Goal: Transaction & Acquisition: Purchase product/service

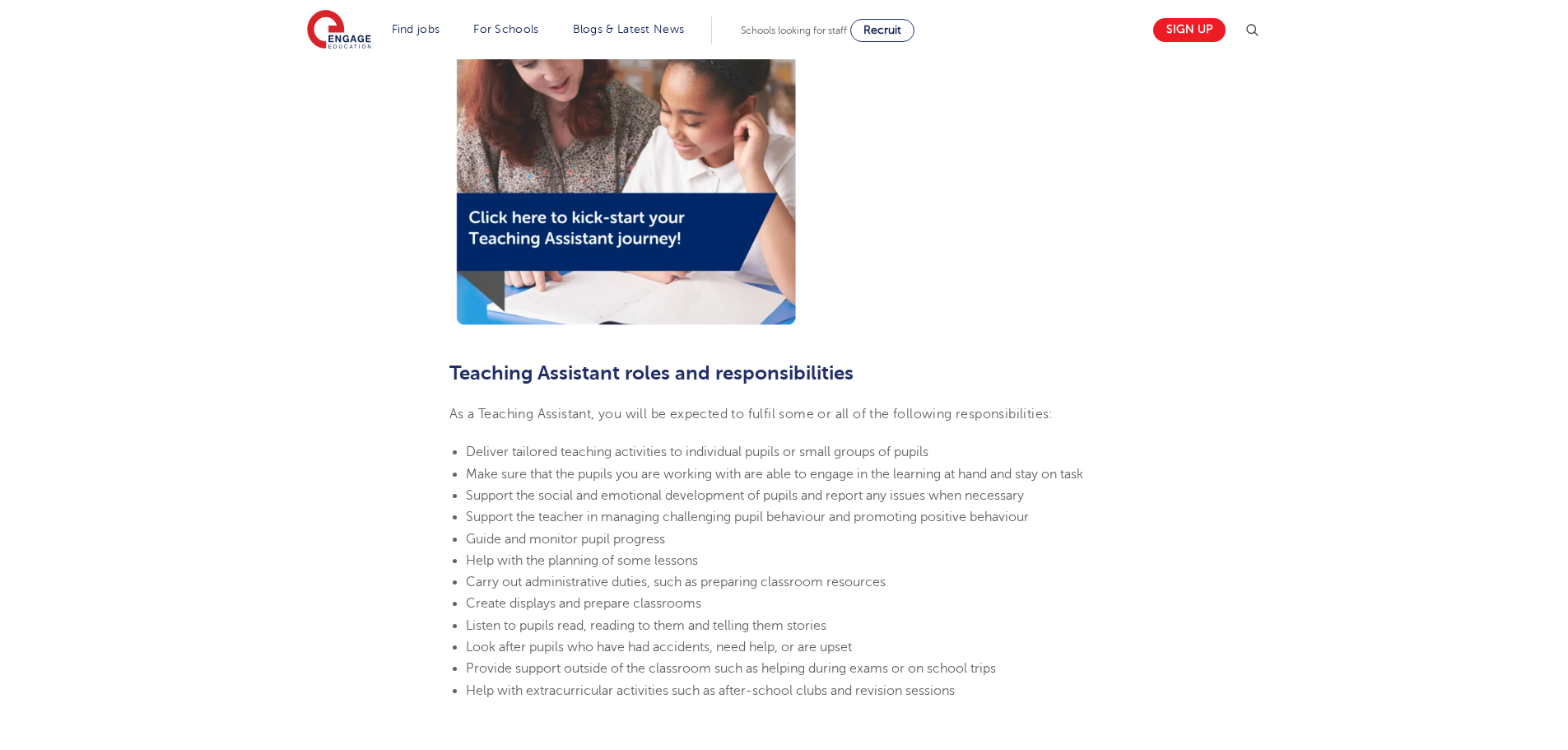
scroll to position [1437, 0]
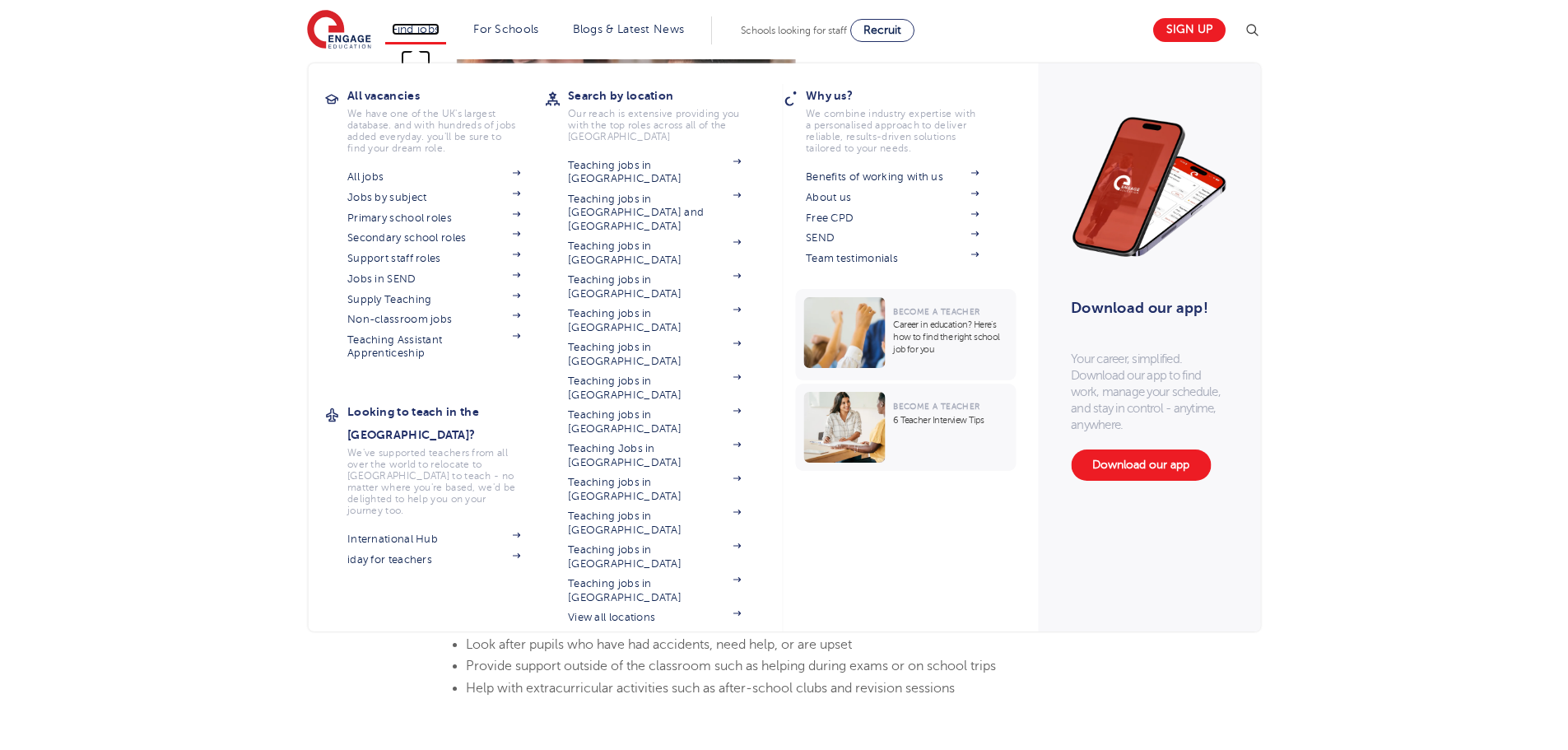
click at [440, 35] on link "Find jobs" at bounding box center [416, 29] width 48 height 13
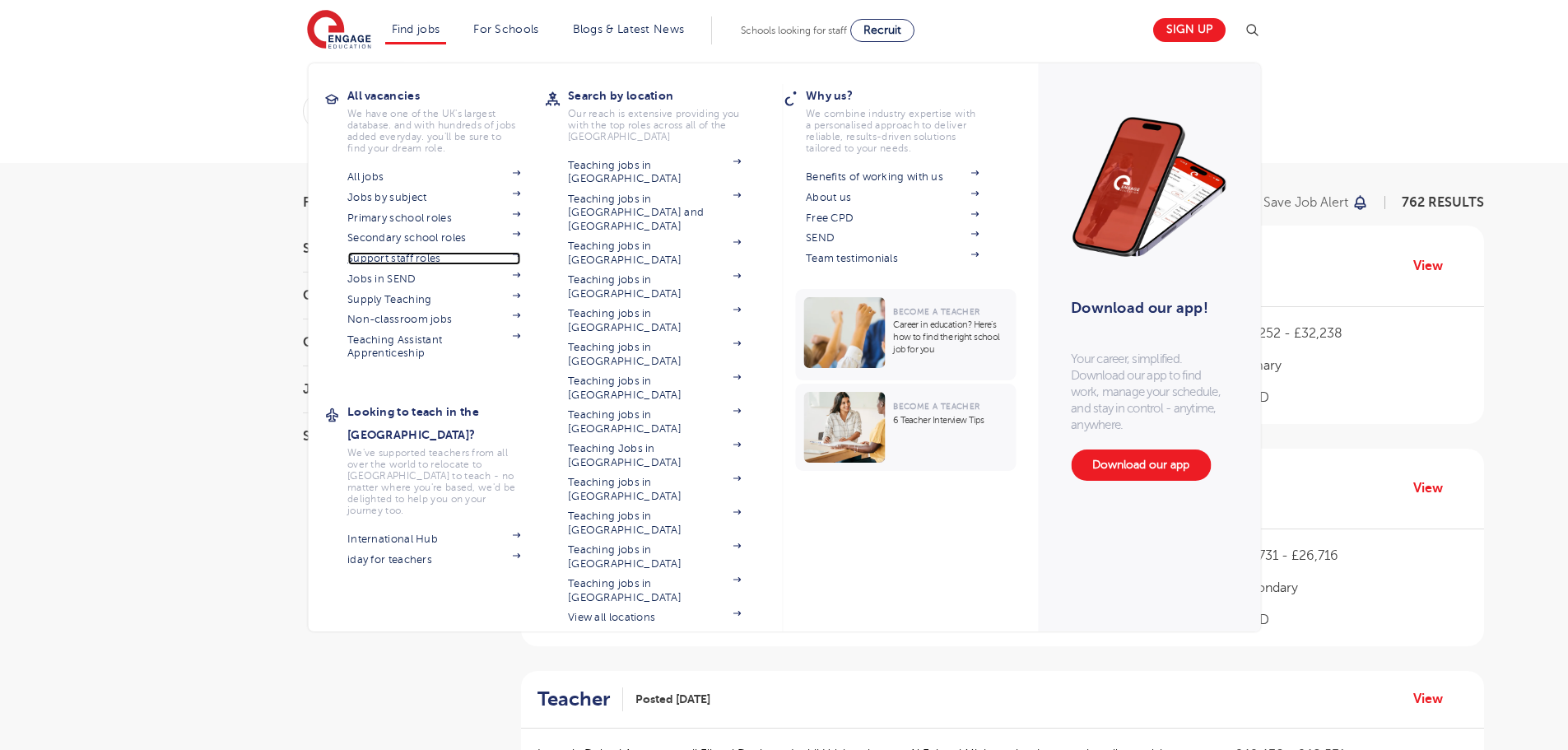
click at [421, 259] on link "Support staff roles" at bounding box center [433, 259] width 173 height 14
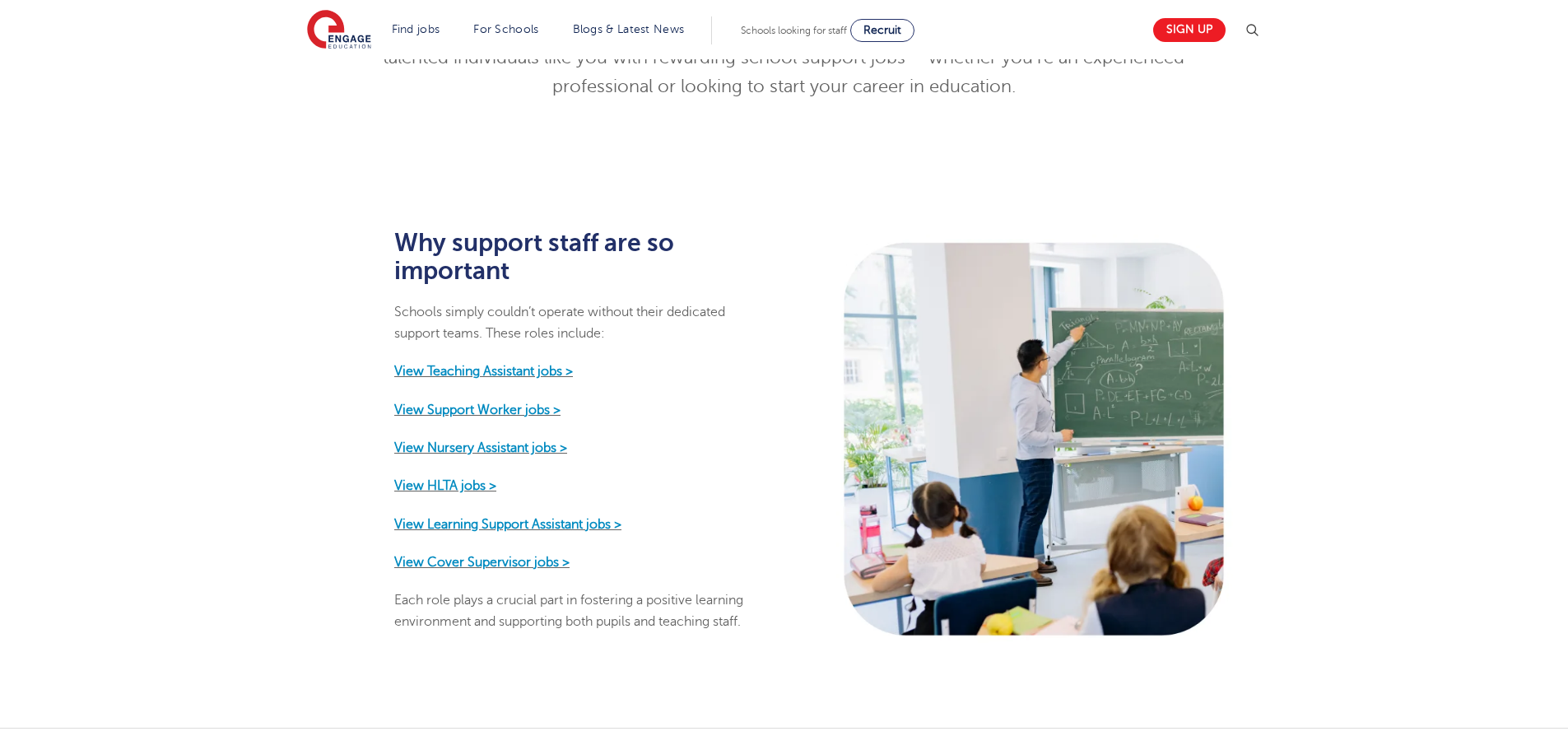
scroll to position [675, 0]
click at [499, 362] on strong "View Teaching Assistant jobs >" at bounding box center [483, 369] width 179 height 14
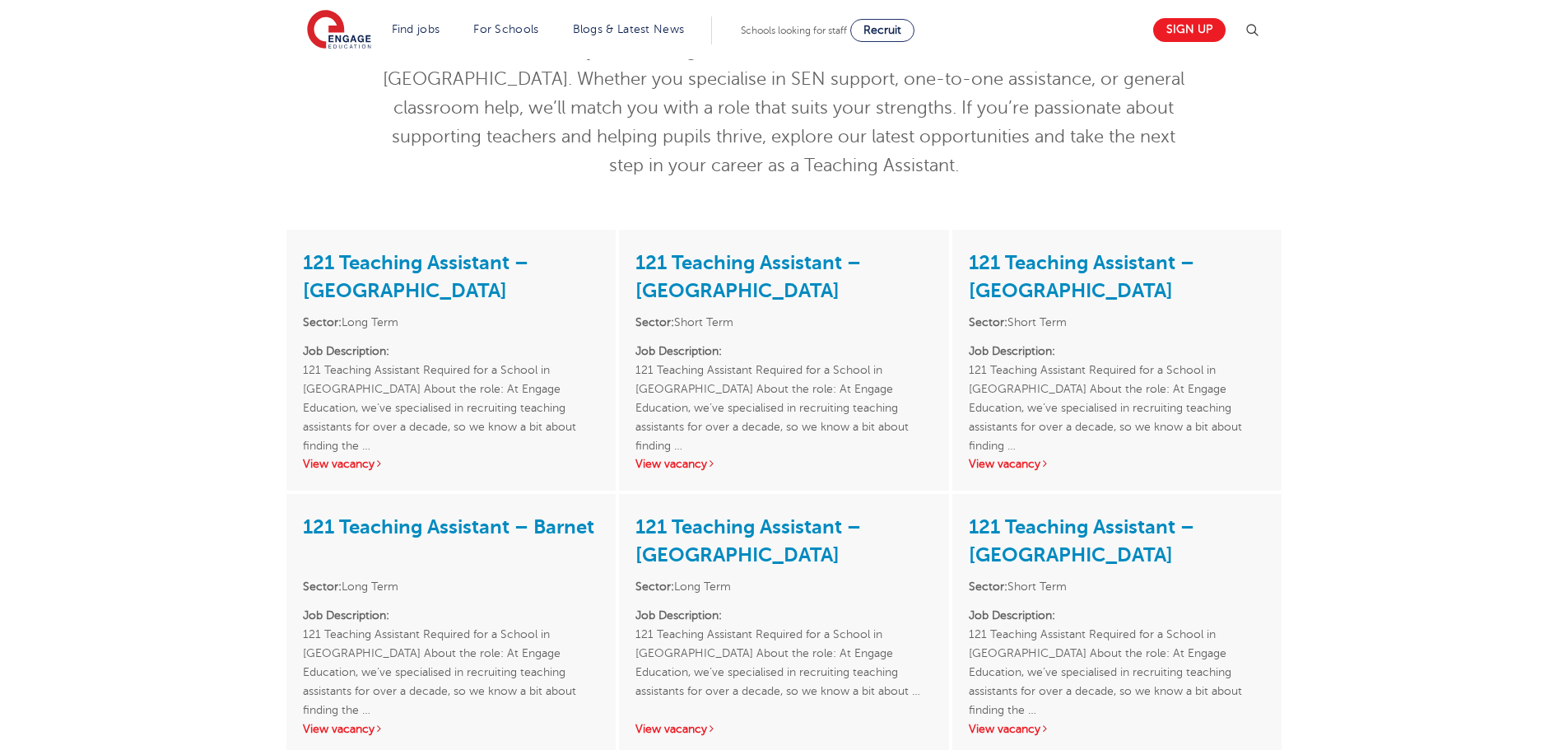
scroll to position [56, 0]
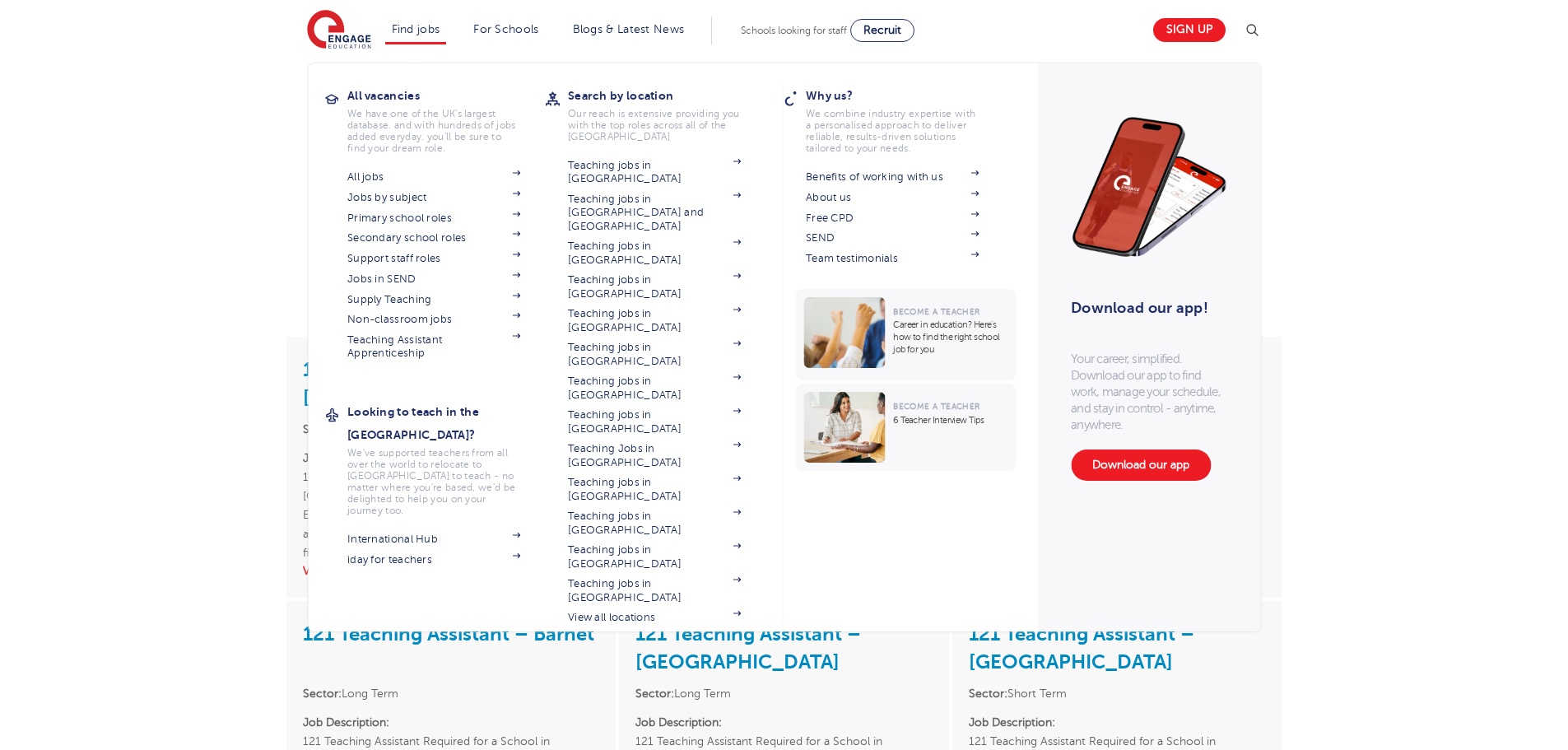
click at [427, 38] on li "Find jobs All vacancies We have one of the UK's largest database. and with hund…" at bounding box center [416, 30] width 62 height 28
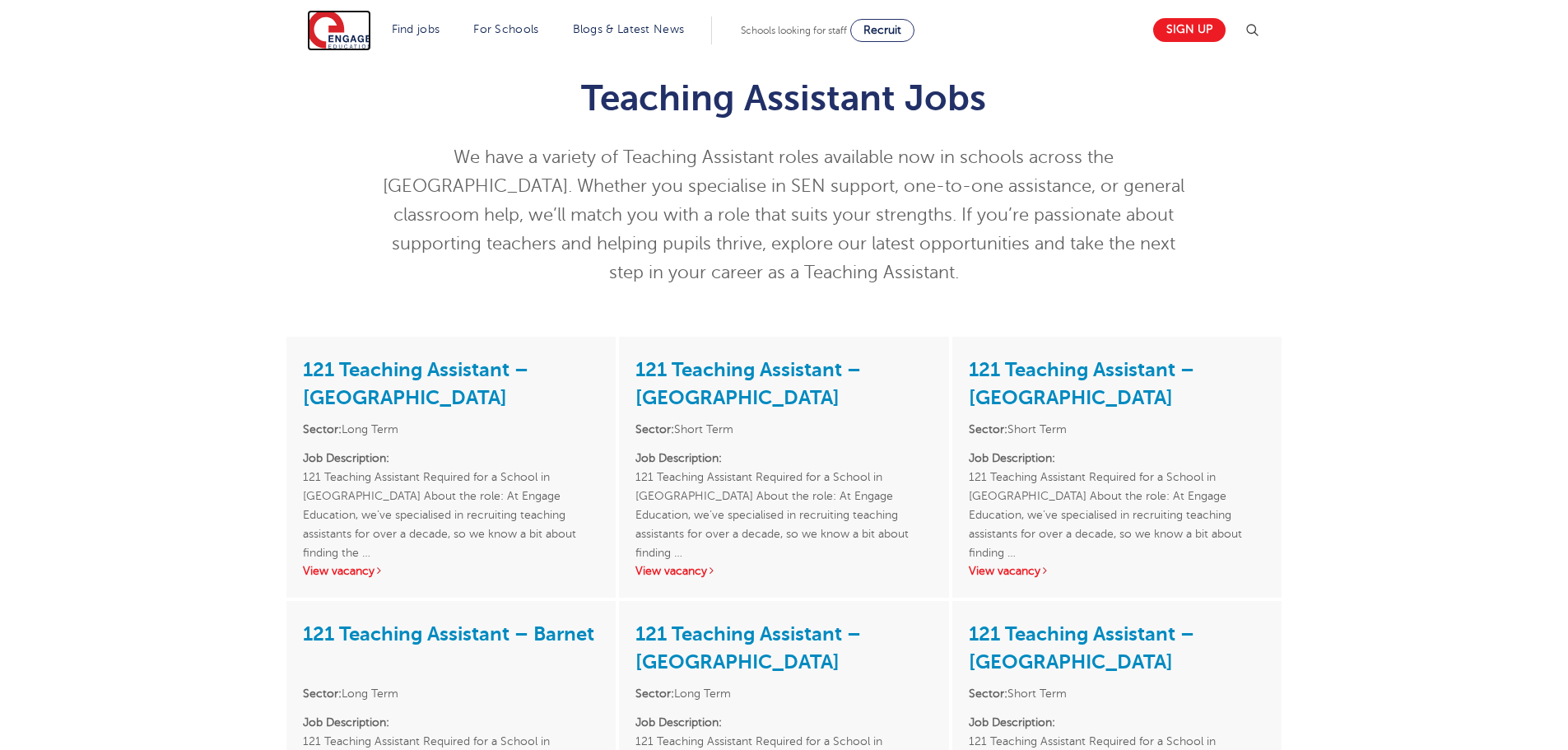
click at [340, 30] on img at bounding box center [339, 30] width 64 height 42
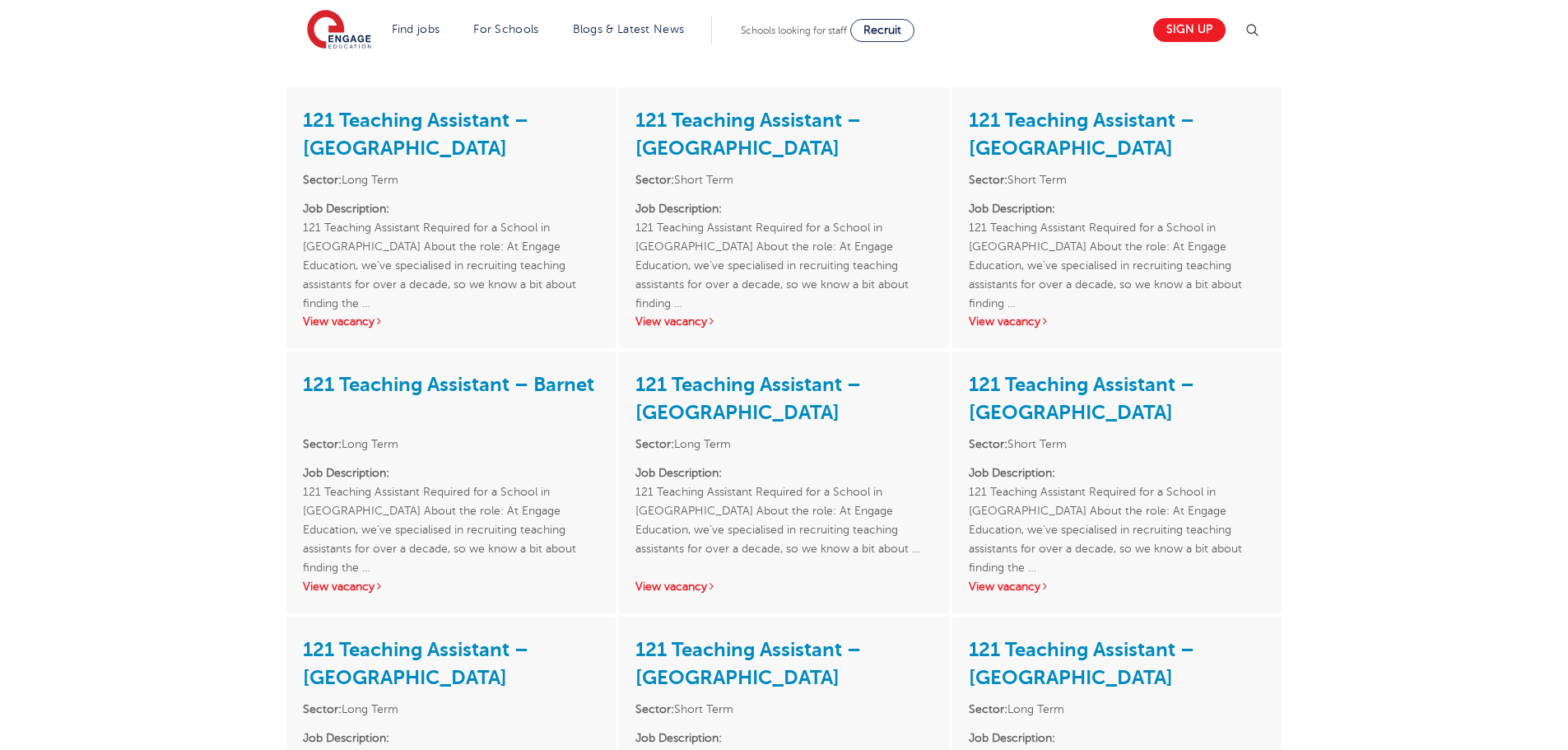
scroll to position [296, 0]
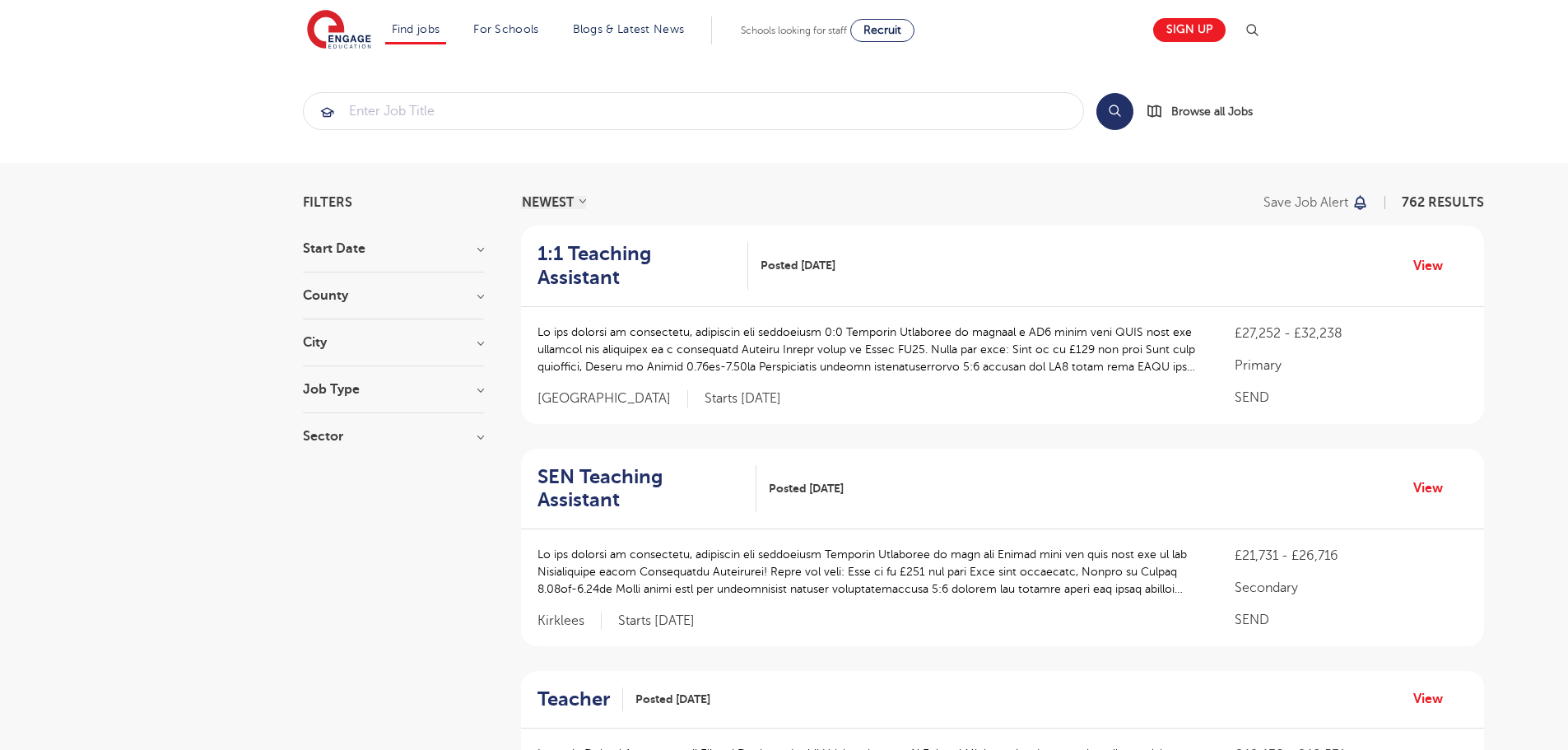
click at [472, 397] on div "Job Type Long Term 113 Daily Supply 27 SEND 18 Support Services 15 Permanent 4" at bounding box center [392, 397] width 181 height 30
click at [479, 391] on h3 "Job Type" at bounding box center [392, 389] width 181 height 14
click at [314, 499] on div "Support Services 15" at bounding box center [392, 503] width 181 height 25
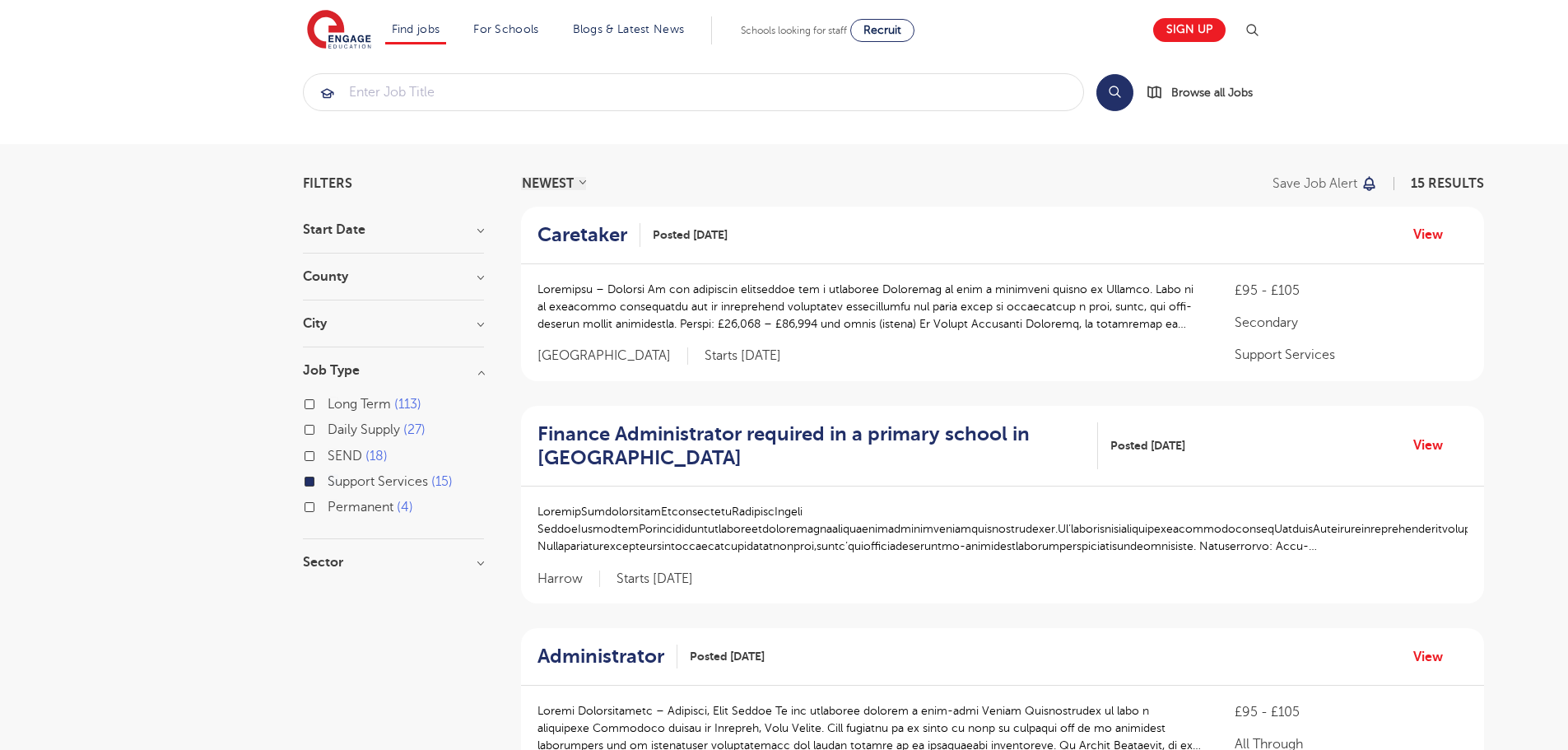
scroll to position [18, 0]
click at [328, 479] on label "Support Services 15" at bounding box center [390, 482] width 125 height 21
click at [328, 479] on input "Support Services 15" at bounding box center [333, 479] width 11 height 11
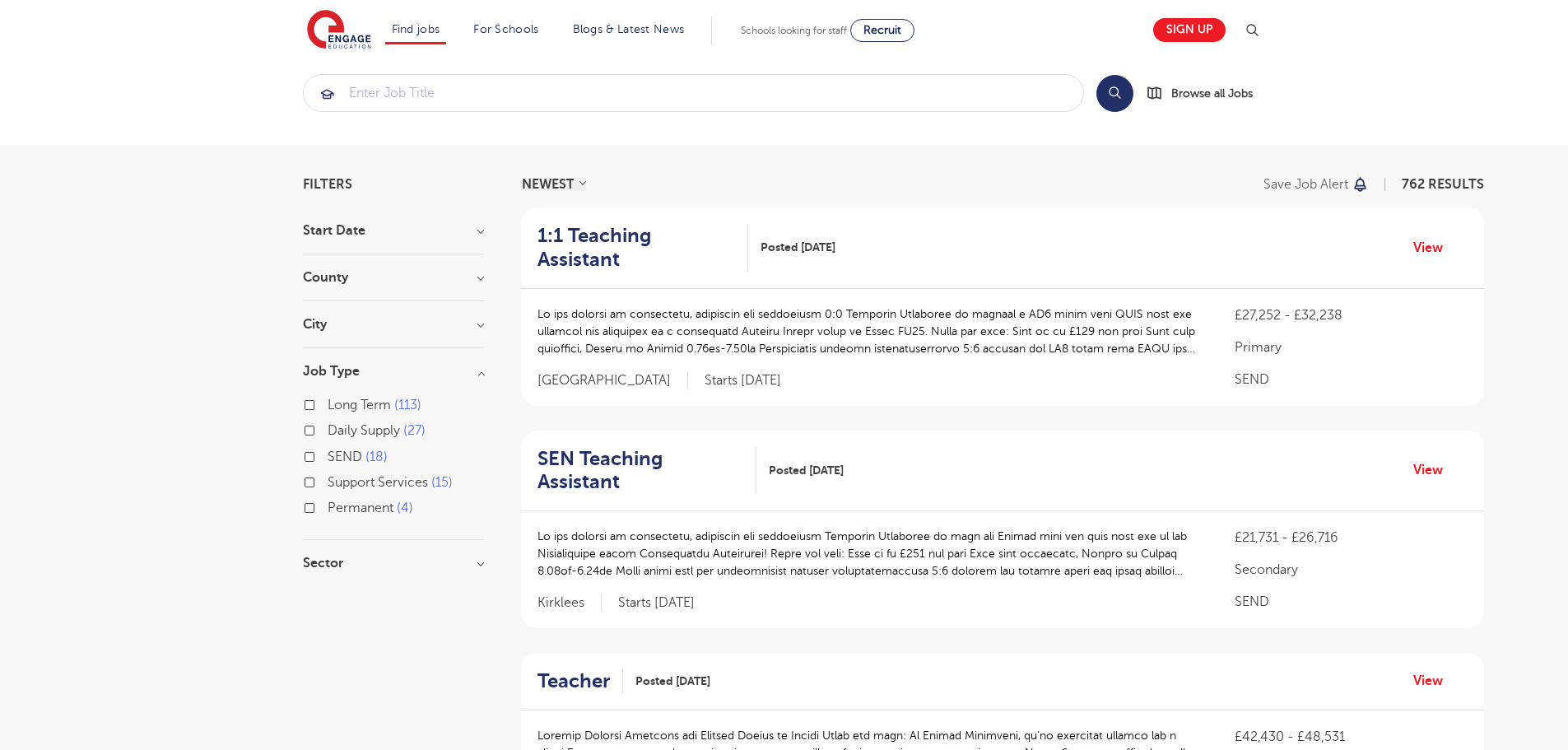
click at [438, 373] on h3 "Job Type" at bounding box center [392, 371] width 181 height 14
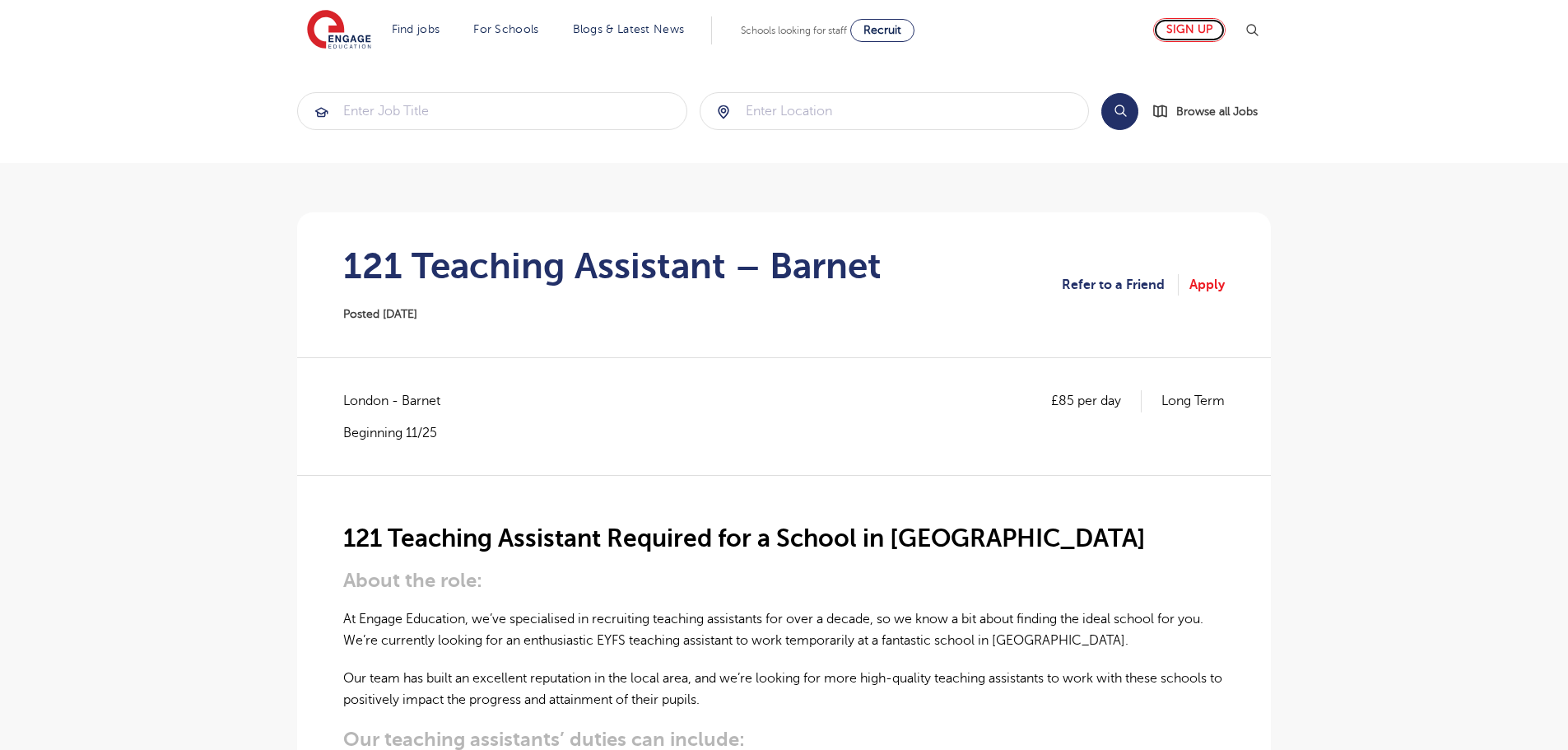
click at [1207, 28] on link "Sign up" at bounding box center [1189, 30] width 73 height 24
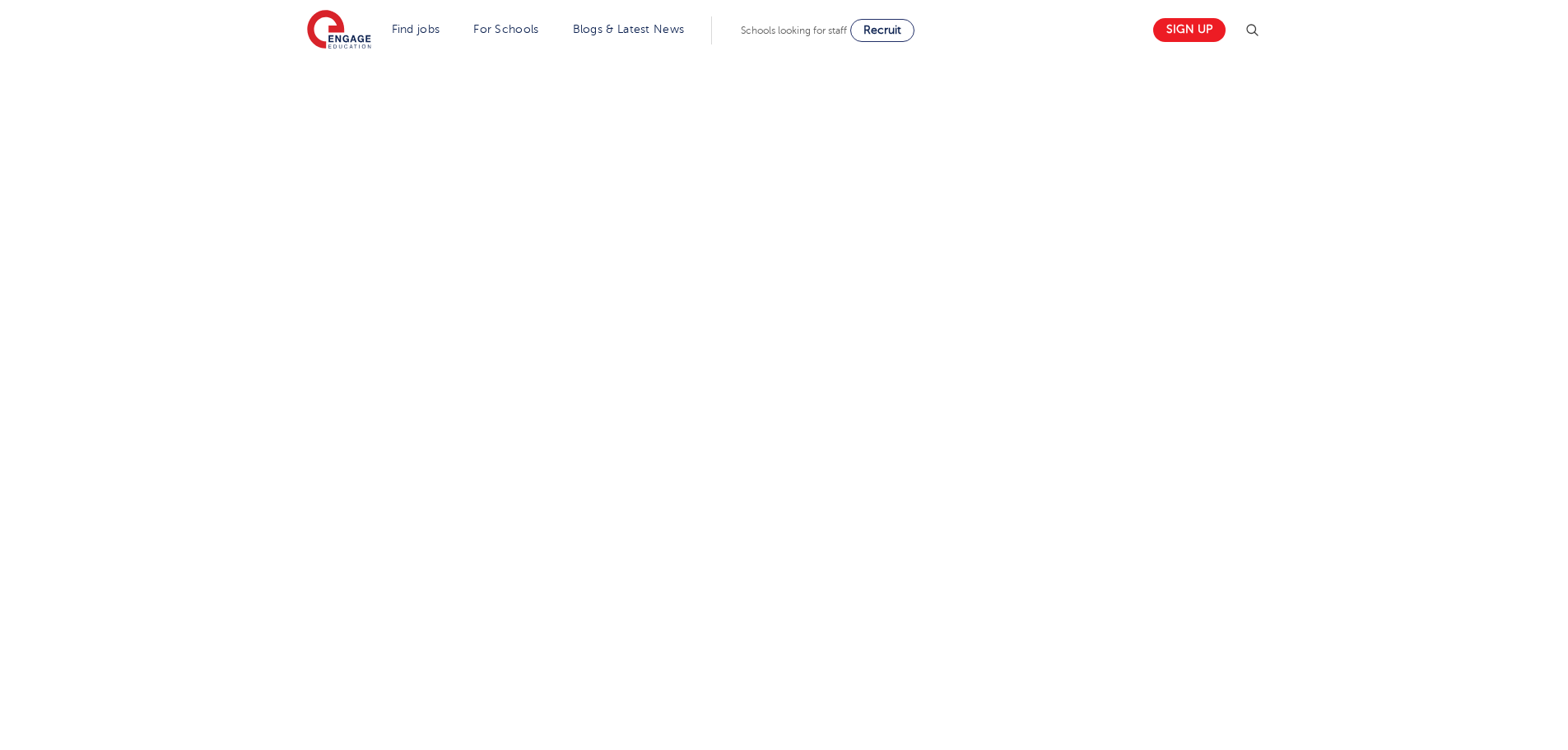
scroll to position [595, 0]
click at [1082, 391] on div "Let us know more about you!" at bounding box center [784, 402] width 999 height 869
click at [998, 390] on div "Let us know more about you!" at bounding box center [784, 329] width 999 height 869
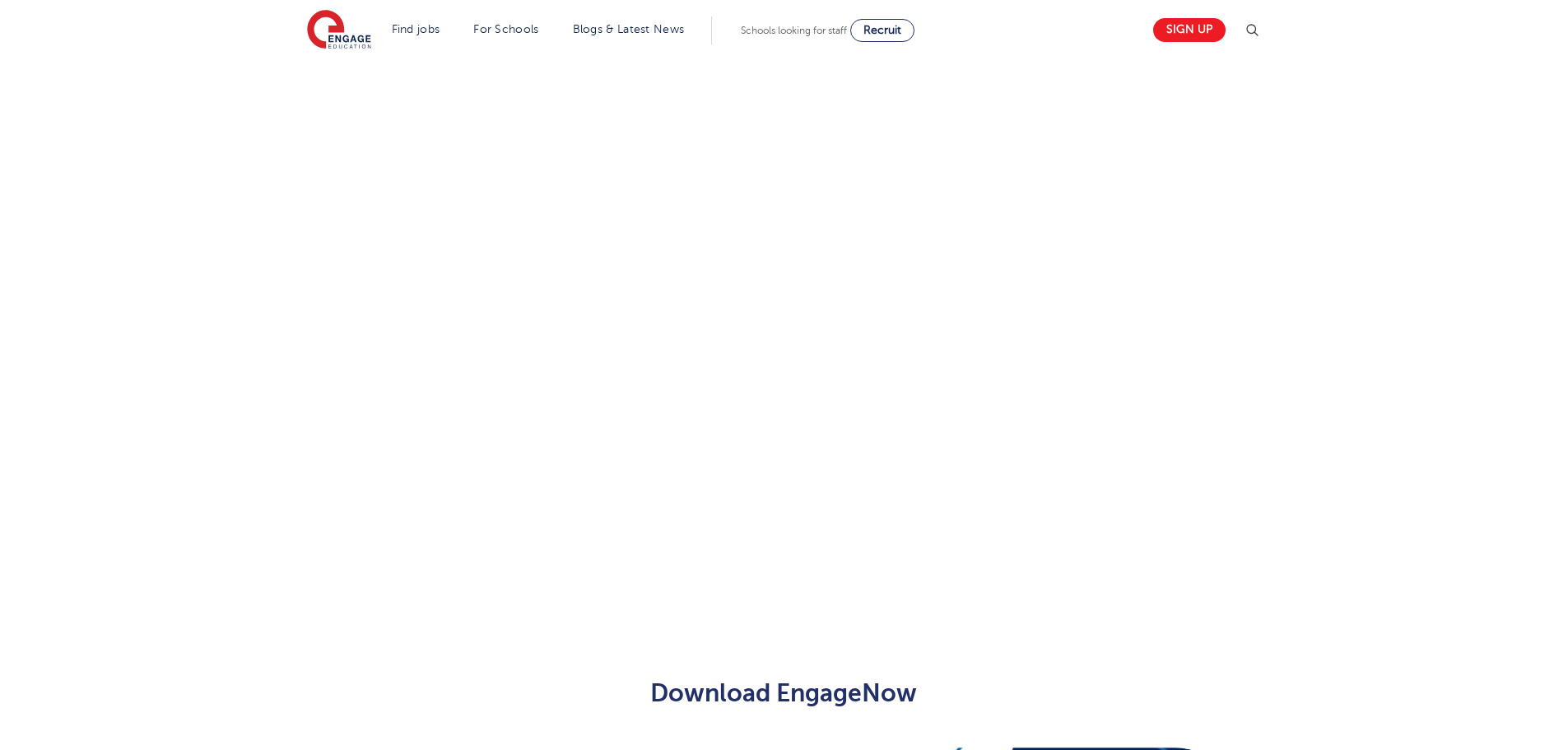
click at [1217, 360] on div "Let us know more about you!" at bounding box center [784, 87] width 999 height 1021
click at [973, 423] on div "Let us know more about you!" at bounding box center [784, 87] width 999 height 1021
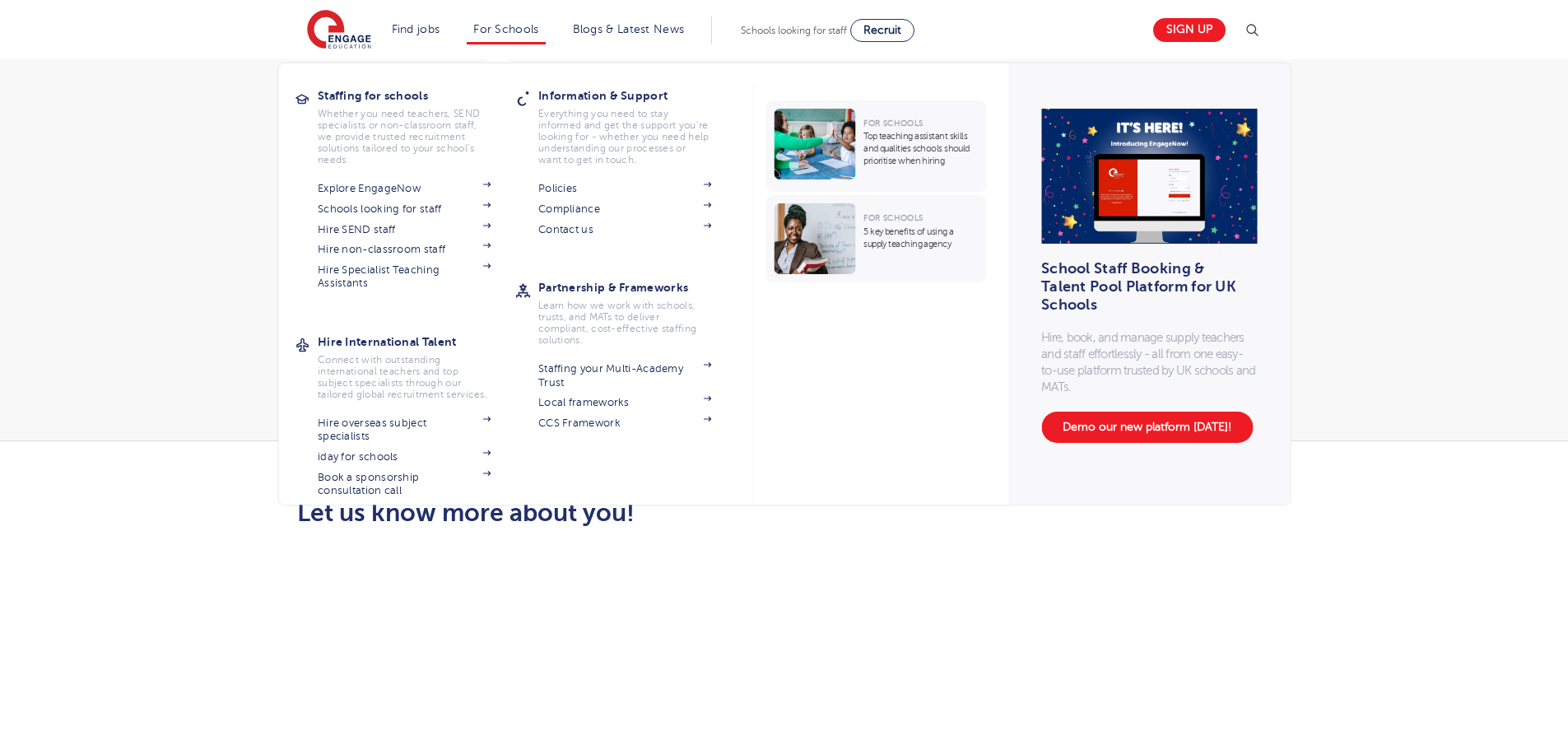
scroll to position [62, 0]
